Goal: Check status

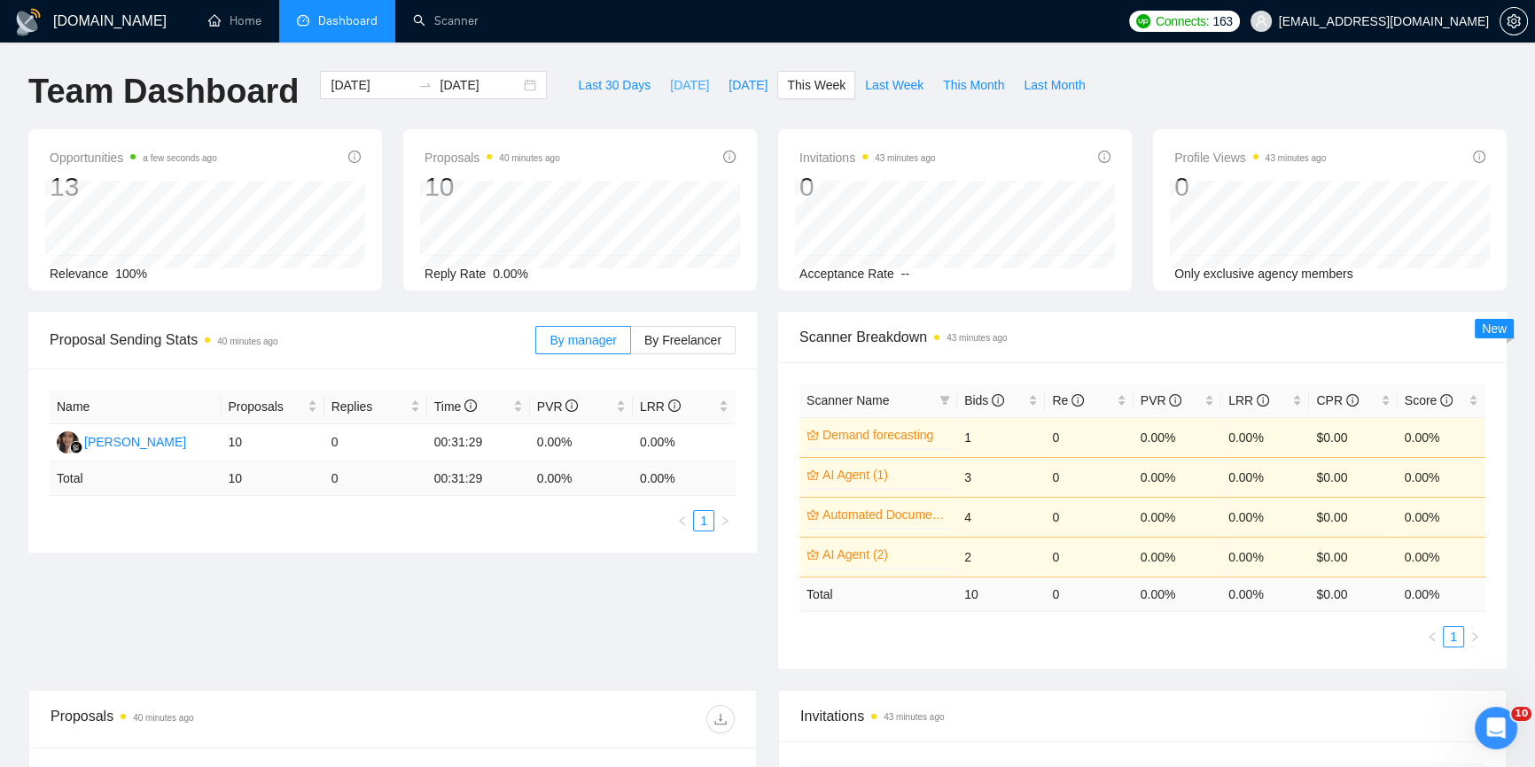
click at [672, 80] on span "[DATE]" at bounding box center [689, 84] width 39 height 19
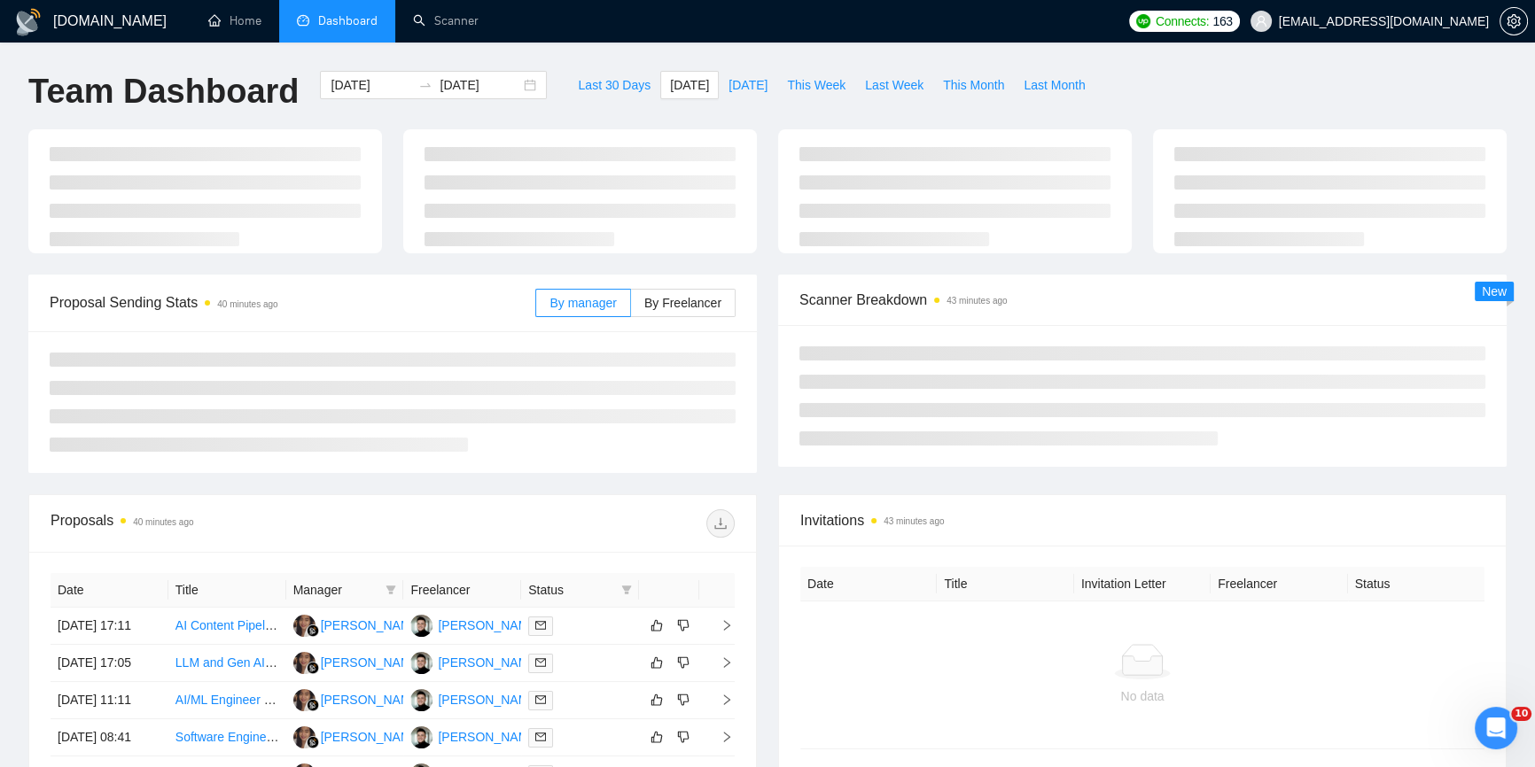
type input "2025-09-02"
